Goal: Navigation & Orientation: Find specific page/section

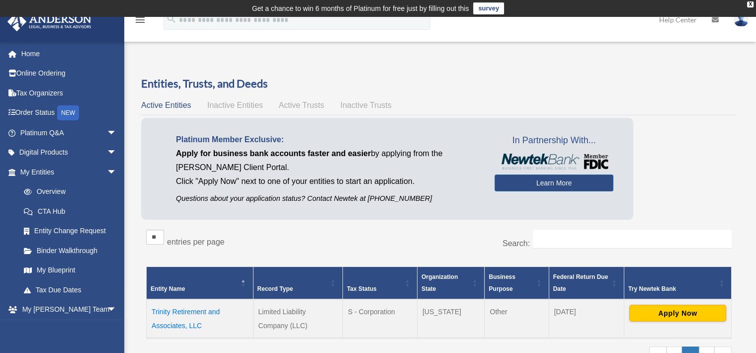
click at [29, 50] on link "Home" at bounding box center [69, 54] width 125 height 20
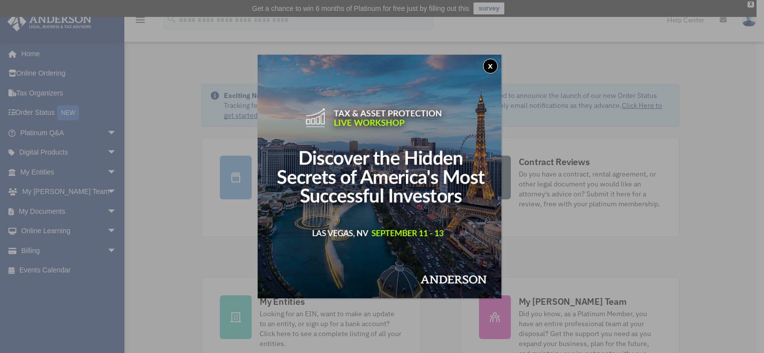
click at [489, 66] on button "x" at bounding box center [490, 66] width 15 height 15
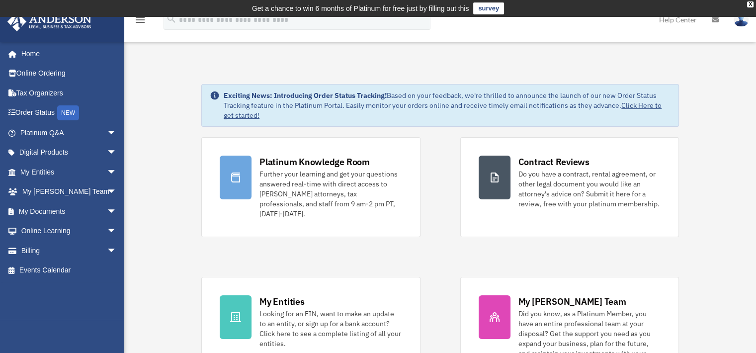
click at [714, 20] on icon at bounding box center [715, 19] width 7 height 7
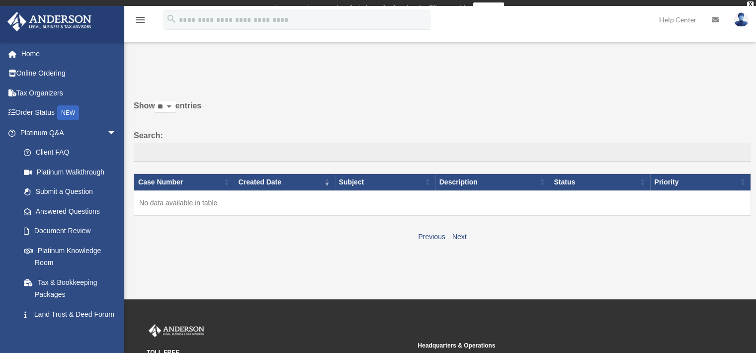
click at [45, 22] on img at bounding box center [49, 21] width 90 height 19
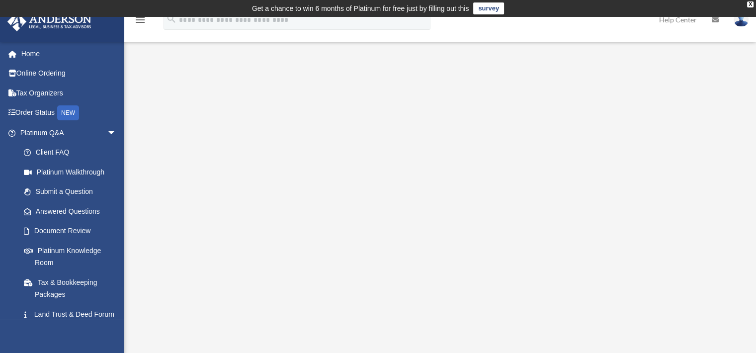
click at [55, 152] on link "Client FAQ" at bounding box center [73, 153] width 118 height 20
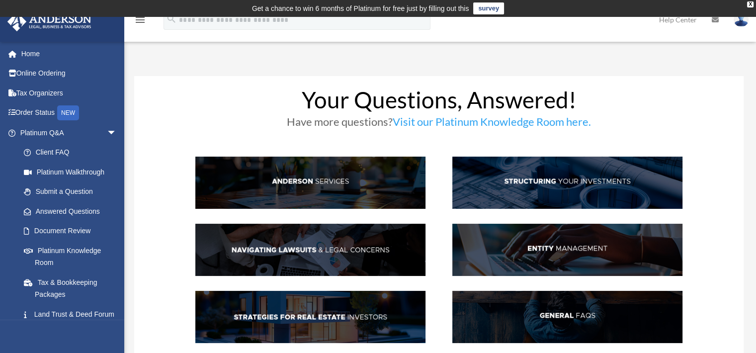
click at [33, 48] on link "Home" at bounding box center [69, 54] width 125 height 20
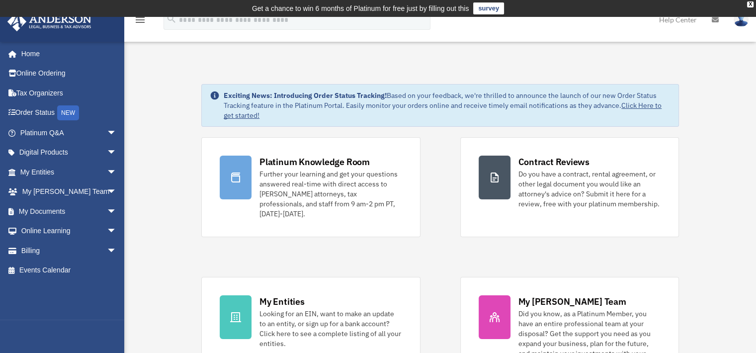
click at [48, 186] on link "My Anderson Team arrow_drop_down" at bounding box center [69, 192] width 125 height 20
